Goal: Task Accomplishment & Management: Use online tool/utility

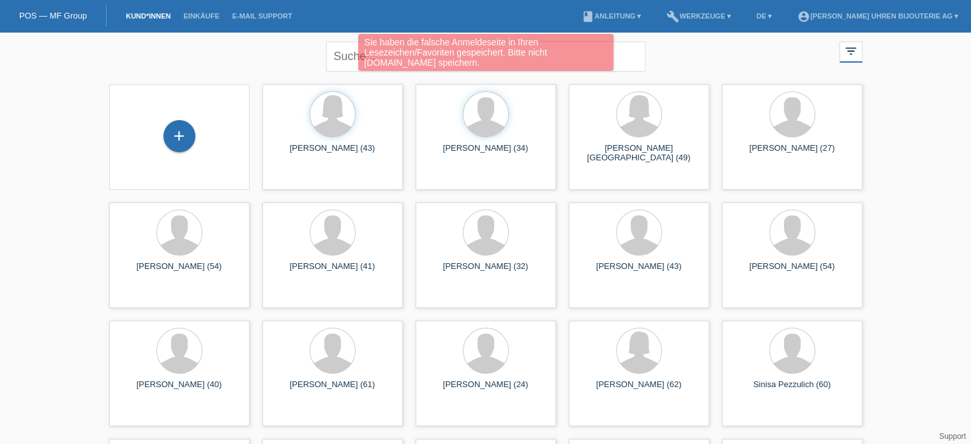
click at [344, 59] on div "Sie haben die falsche Anmeldeseite in Ihren Lesezeichen/Favoriten gespeichert. …" at bounding box center [485, 54] width 583 height 40
click at [350, 53] on div "Sie haben die falsche Anmeldeseite in Ihren Lesezeichen/Favoriten gespeichert. …" at bounding box center [485, 54] width 583 height 40
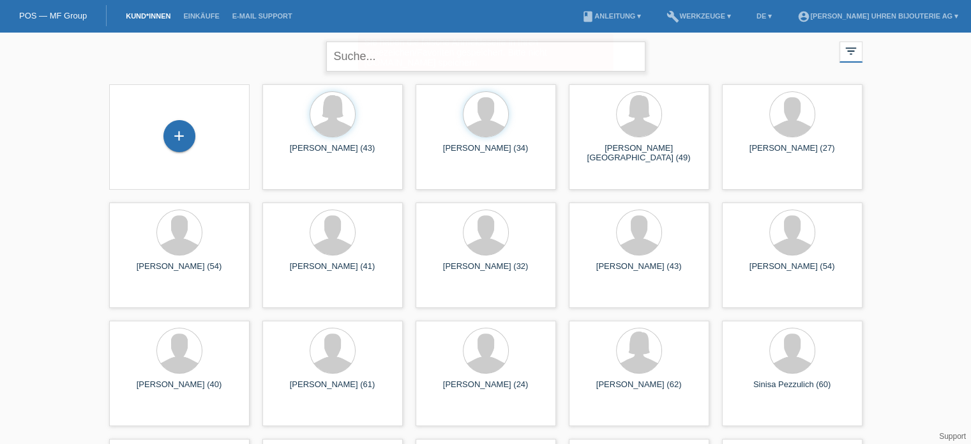
click at [423, 58] on input "text" at bounding box center [485, 56] width 319 height 30
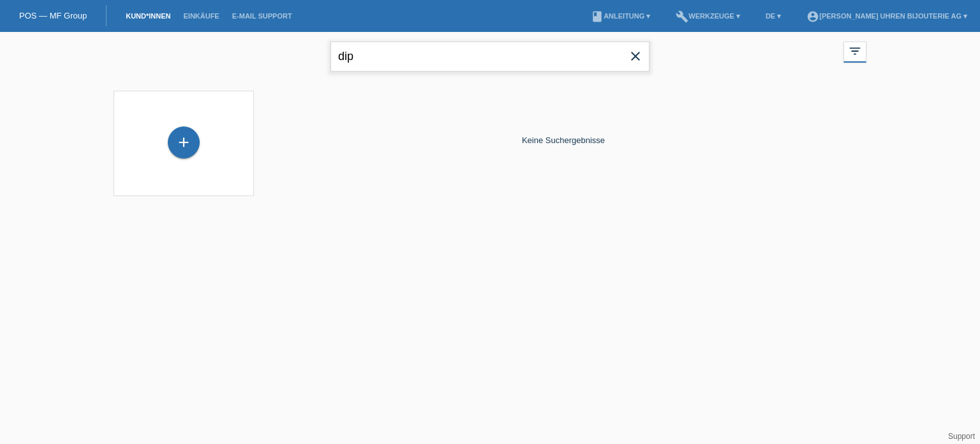
type input "dip"
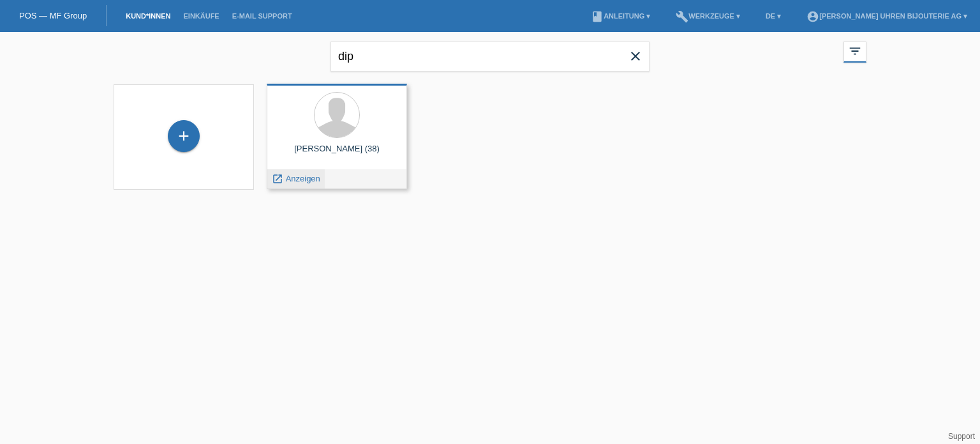
click at [306, 179] on span "Anzeigen" at bounding box center [303, 179] width 34 height 10
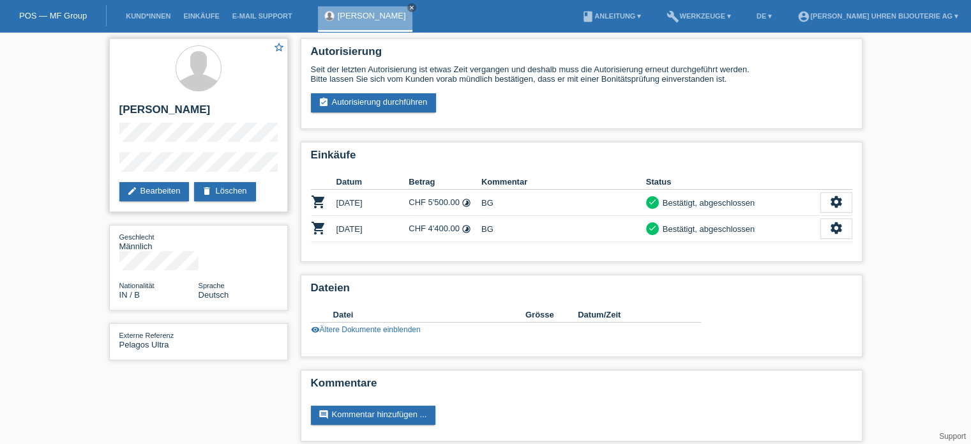
drag, startPoint x: 119, startPoint y: 107, endPoint x: 197, endPoint y: 111, distance: 78.0
click at [197, 111] on h2 "[PERSON_NAME]" at bounding box center [198, 112] width 158 height 19
copy h2 "[PERSON_NAME]"
click at [407, 225] on td "21.08.2025" at bounding box center [372, 229] width 73 height 26
click at [689, 206] on div "Bestätigt, abgeschlossen" at bounding box center [707, 202] width 96 height 13
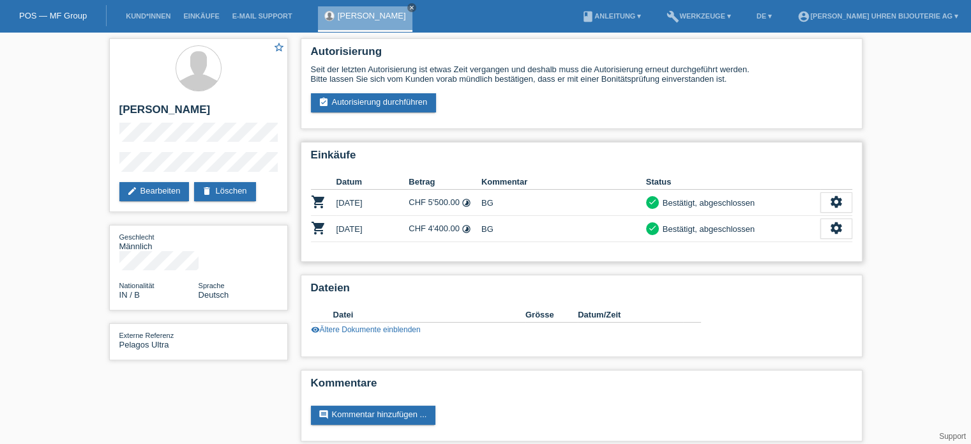
click at [354, 203] on td "07.08.2025" at bounding box center [372, 203] width 73 height 26
click at [311, 200] on icon "shopping_cart" at bounding box center [318, 201] width 15 height 15
click at [825, 206] on div "settings" at bounding box center [836, 202] width 32 height 20
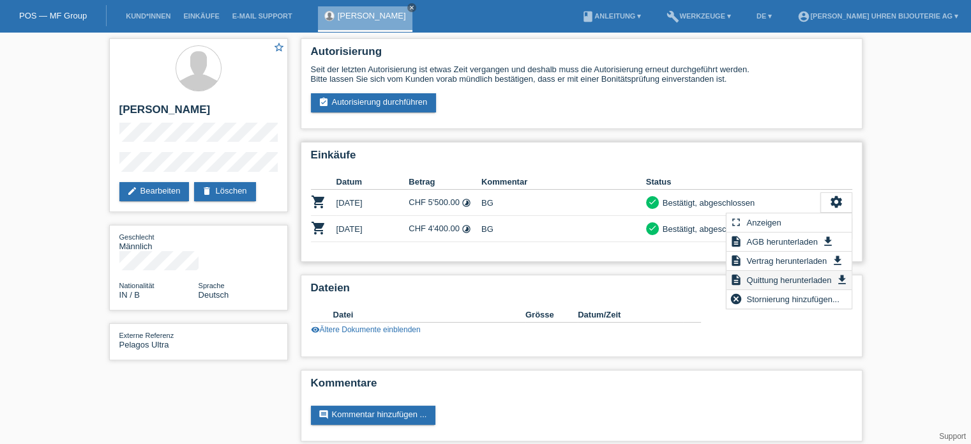
click at [788, 282] on span "Quittung herunterladen" at bounding box center [788, 279] width 89 height 15
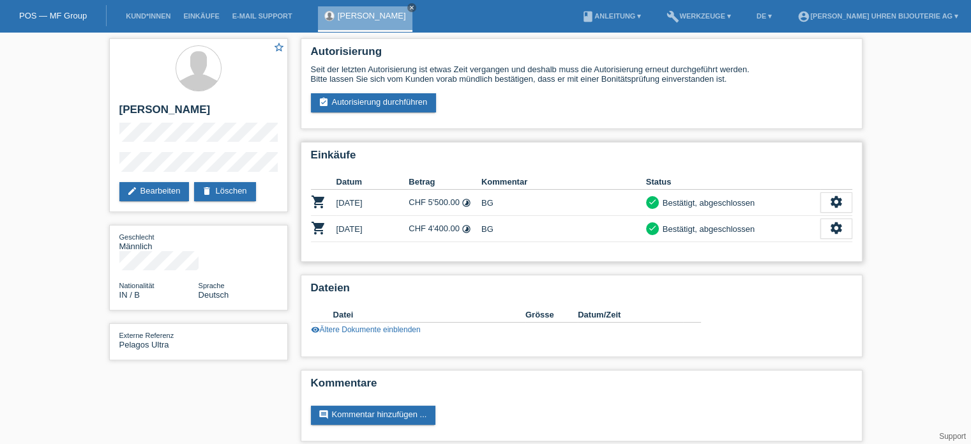
click at [399, 202] on td "07.08.2025" at bounding box center [372, 203] width 73 height 26
click at [340, 199] on td "07.08.2025" at bounding box center [372, 203] width 73 height 26
click at [320, 199] on icon "shopping_cart" at bounding box center [318, 201] width 15 height 15
click at [63, 11] on link "POS — MF Group" at bounding box center [53, 16] width 68 height 10
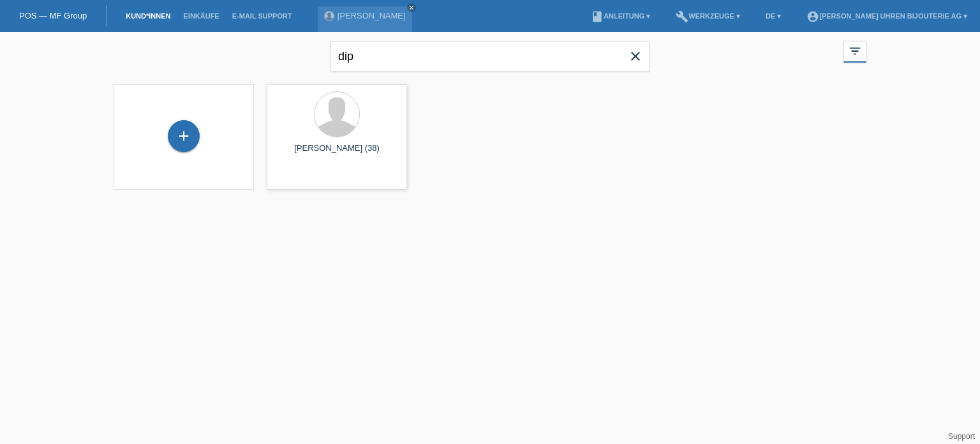
click at [640, 59] on icon "close" at bounding box center [635, 56] width 15 height 15
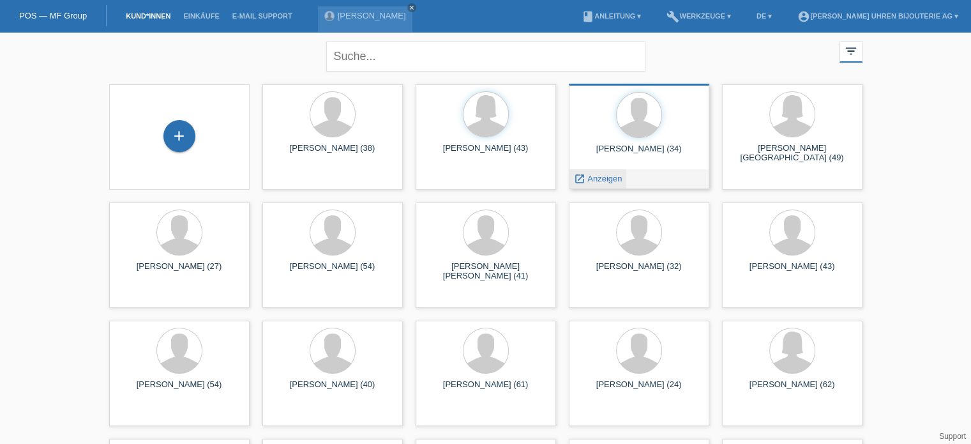
click at [601, 179] on span "Anzeigen" at bounding box center [604, 179] width 34 height 10
